Goal: Check status: Check status

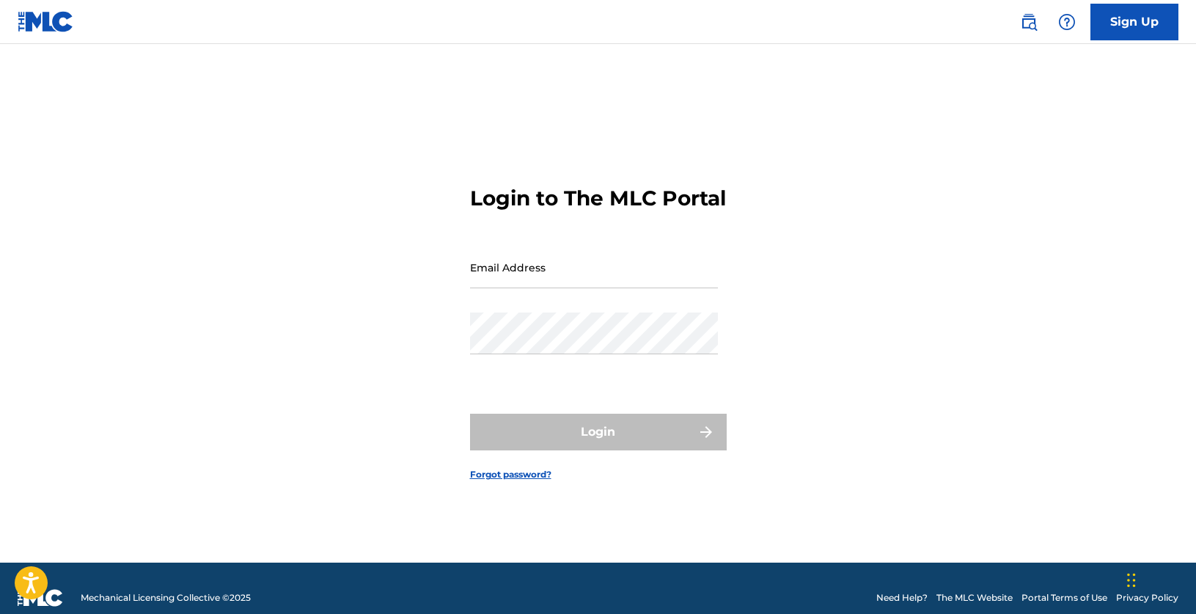
click at [569, 301] on div "Email Address" at bounding box center [594, 279] width 248 height 66
click at [567, 288] on input "Email Address" at bounding box center [594, 267] width 248 height 42
type input "[EMAIL_ADDRESS][DOMAIN_NAME]"
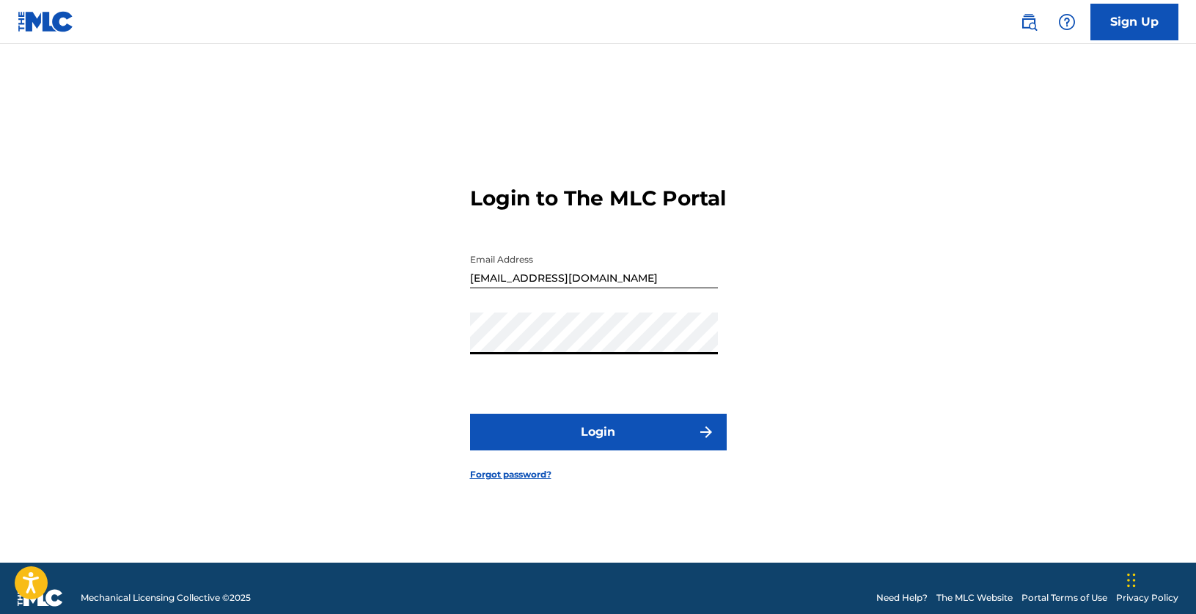
click at [605, 450] on button "Login" at bounding box center [598, 432] width 257 height 37
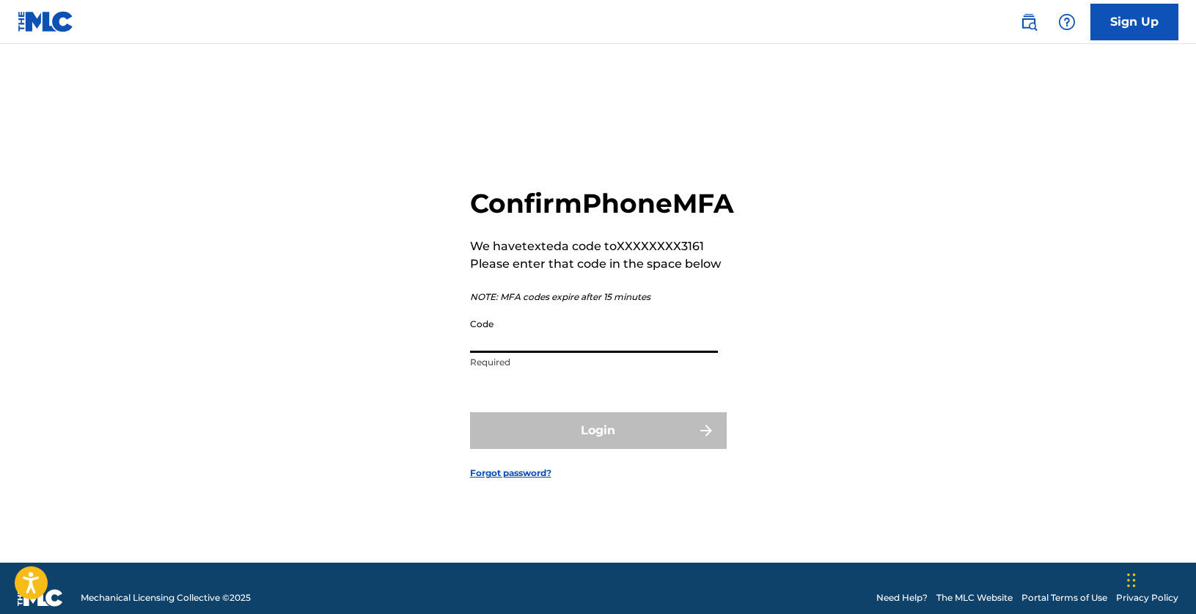
click at [574, 353] on input "Code" at bounding box center [594, 332] width 248 height 42
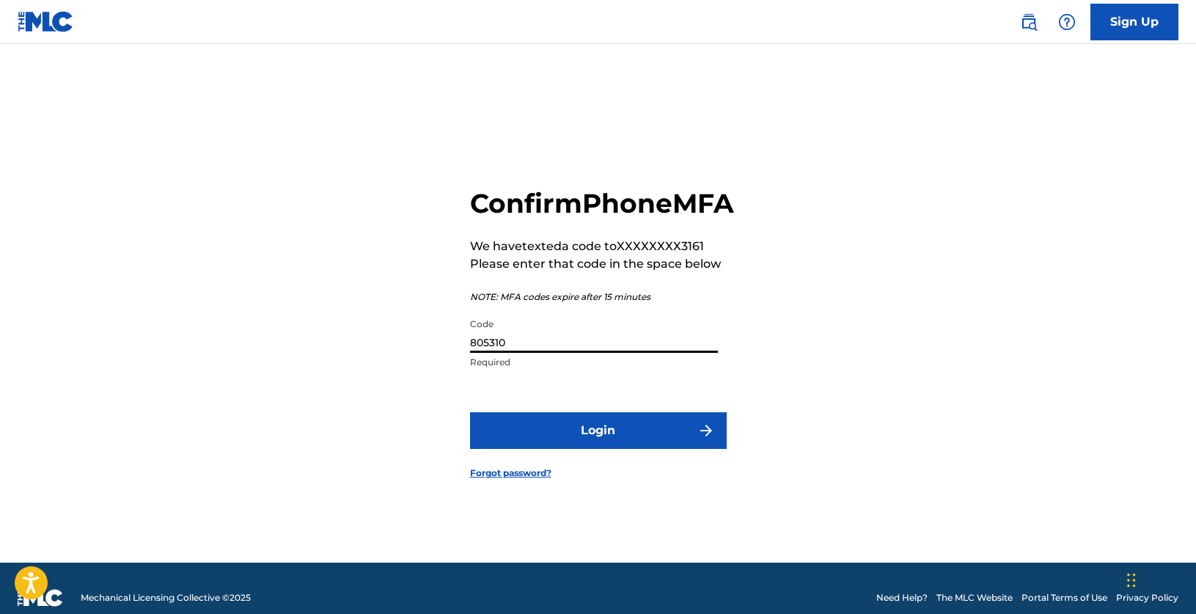
type input "805310"
click at [470, 412] on button "Login" at bounding box center [598, 430] width 257 height 37
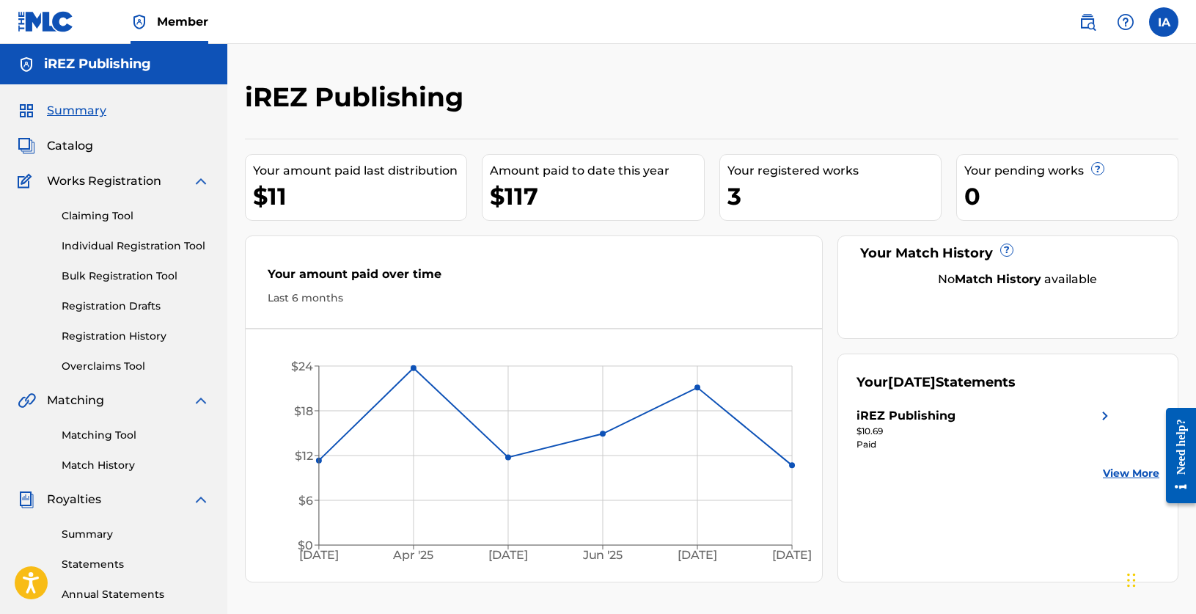
click at [125, 337] on link "Registration History" at bounding box center [136, 336] width 148 height 15
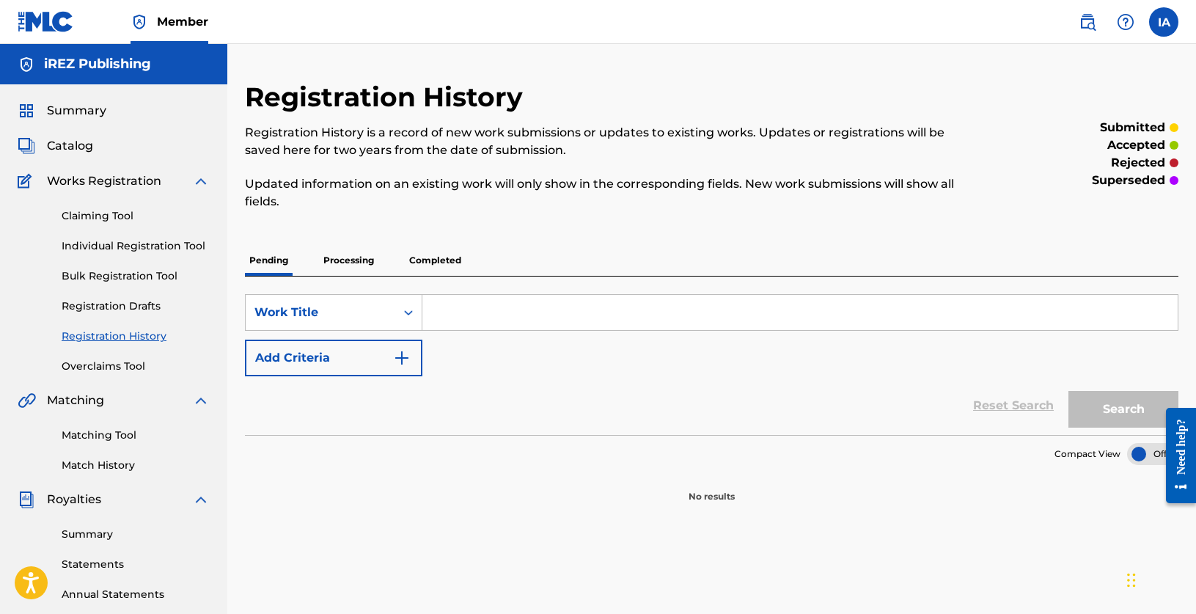
click at [362, 269] on p "Processing" at bounding box center [348, 260] width 59 height 31
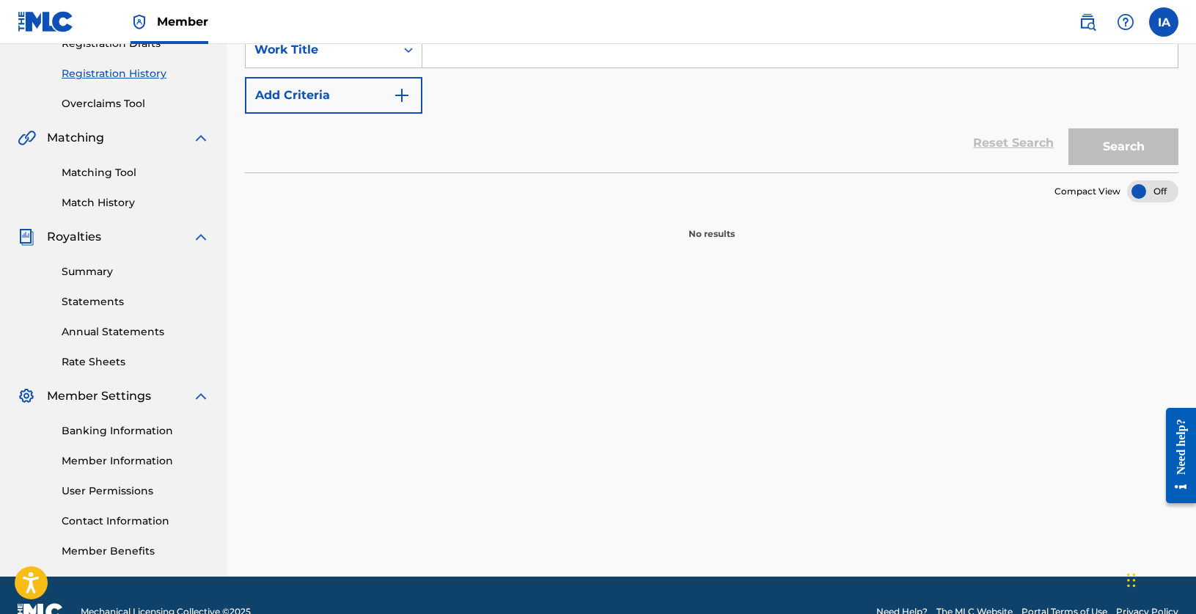
scroll to position [84, 0]
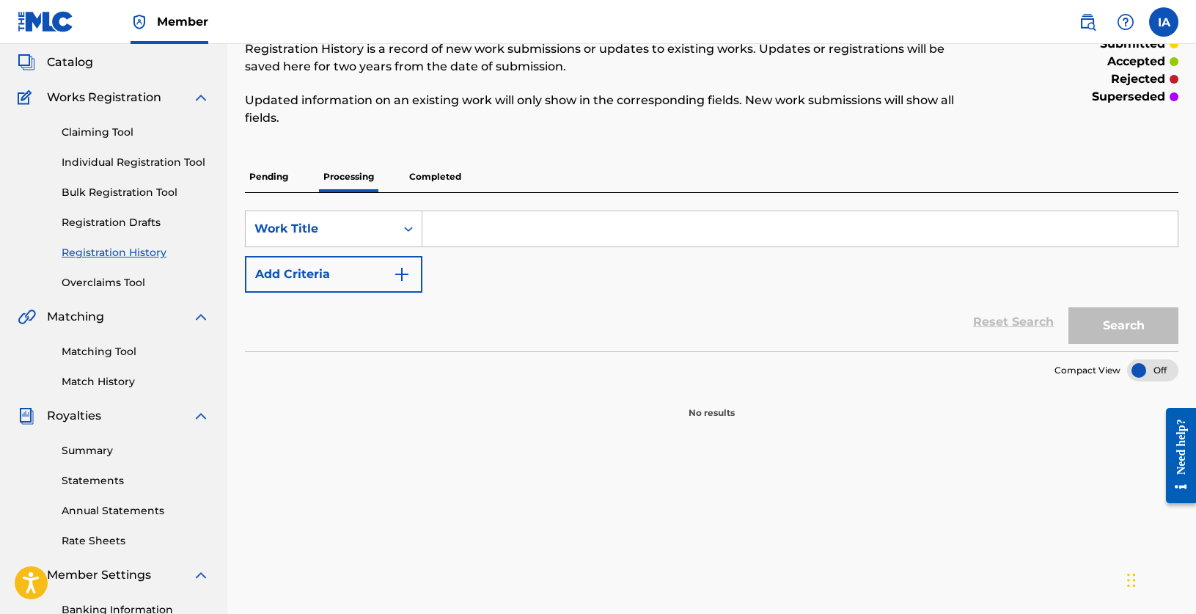
click at [413, 172] on p "Completed" at bounding box center [435, 176] width 61 height 31
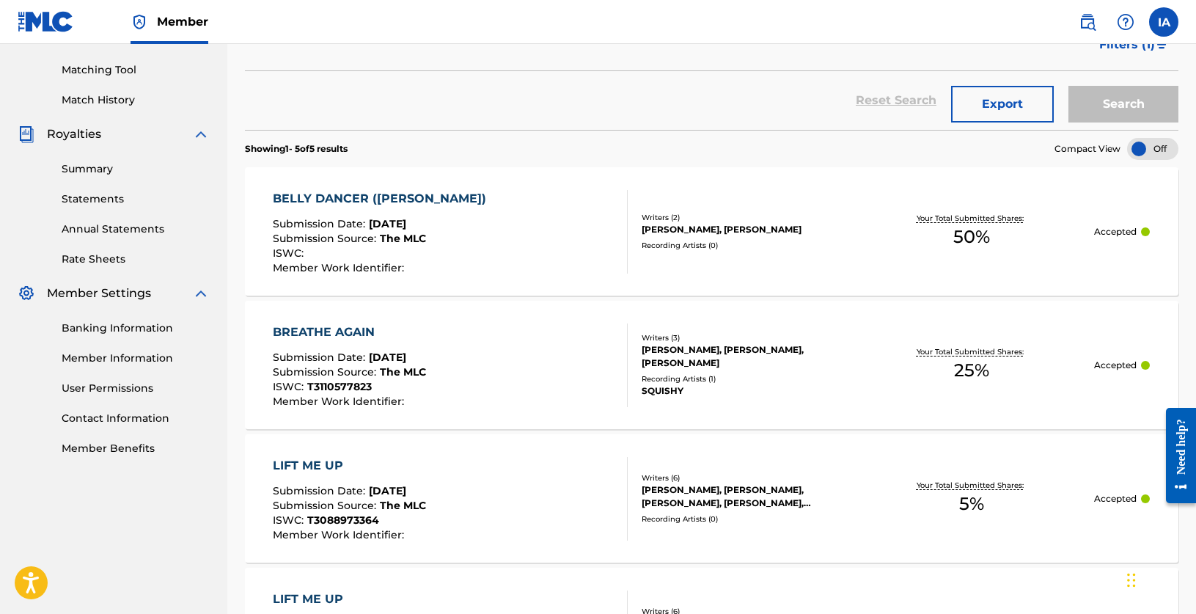
scroll to position [321, 0]
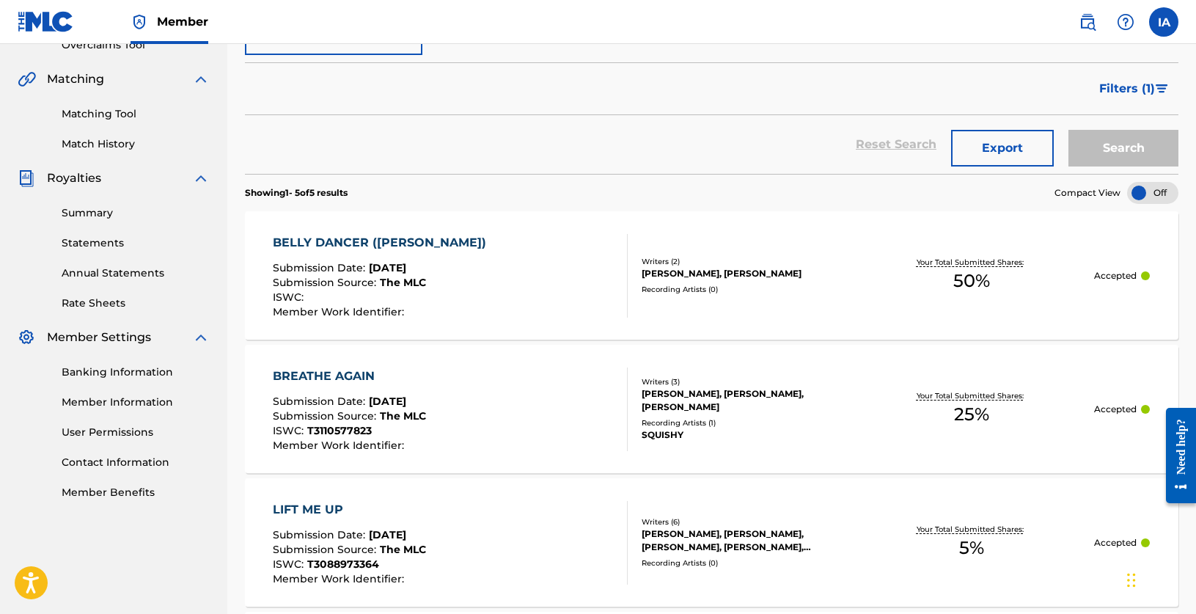
click at [809, 318] on div "BELLY DANCER ([PERSON_NAME]) Submission Date : [DATE] Submission Source : The M…" at bounding box center [712, 275] width 934 height 128
